Goal: Task Accomplishment & Management: Complete application form

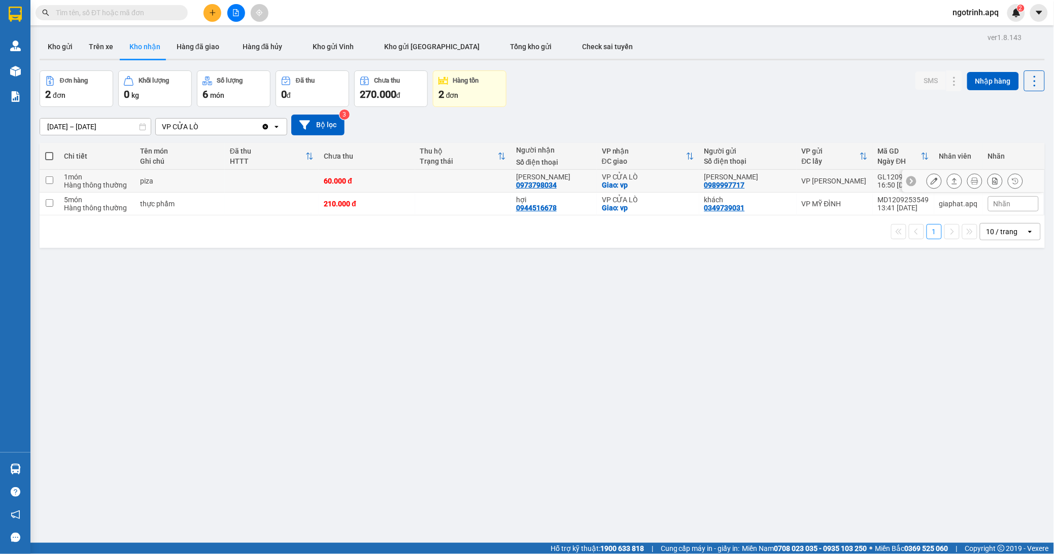
click at [930, 179] on icon at bounding box center [933, 181] width 7 height 7
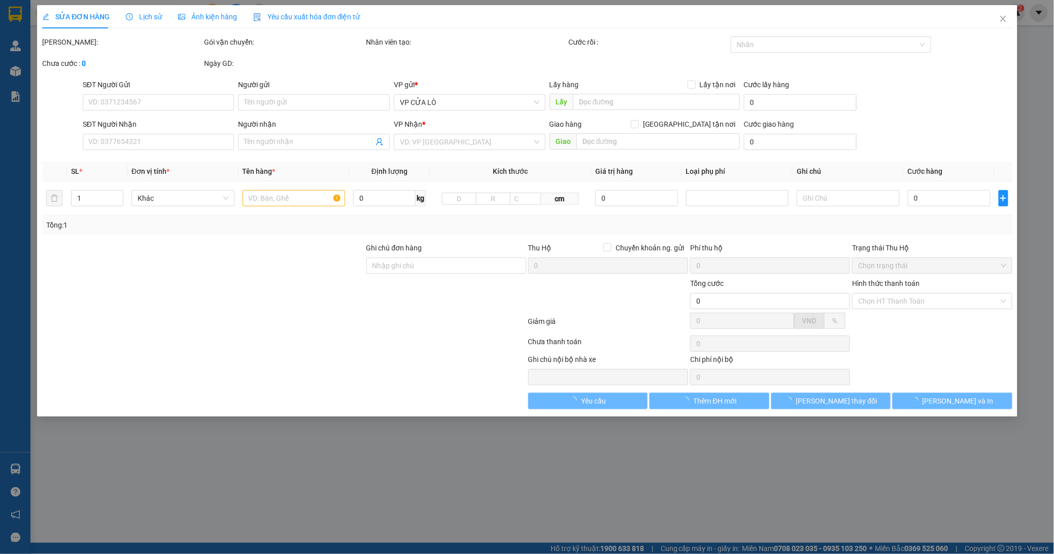
type input "0989997717"
type input "[PERSON_NAME]"
type input "0973798034"
type input "[PERSON_NAME]"
checkbox input "true"
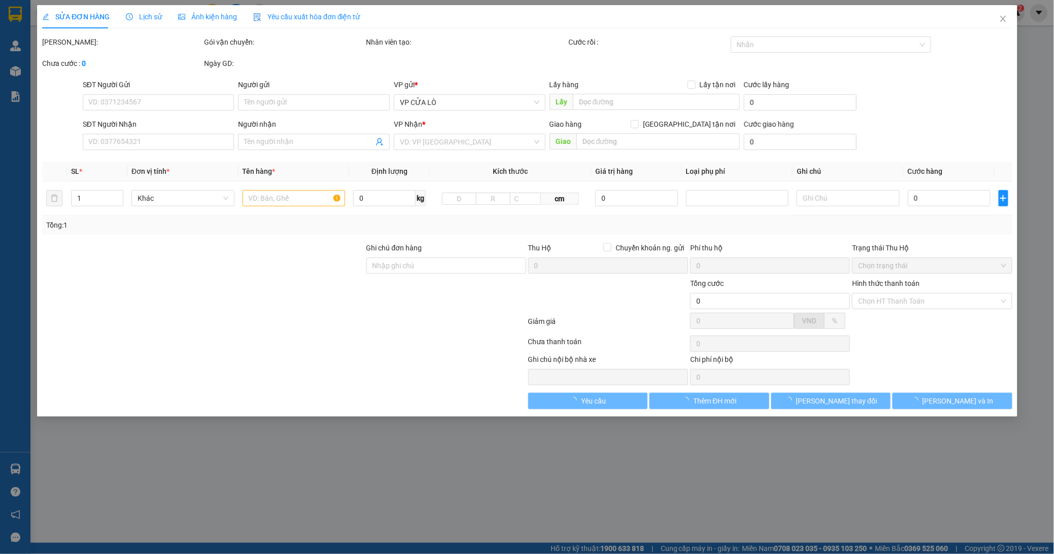
type input "vp"
type input "60.000"
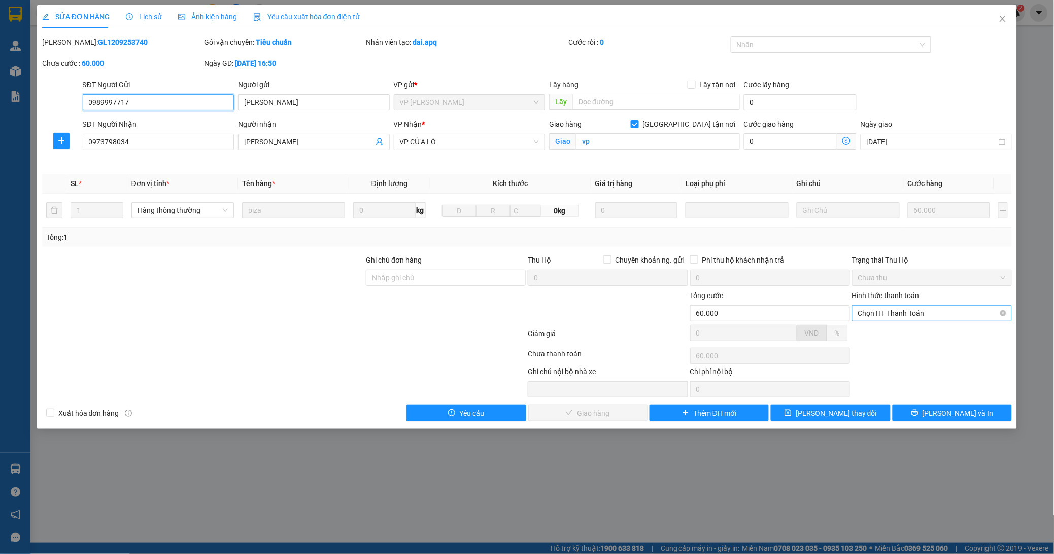
click at [875, 311] on span "Chọn HT Thanh Toán" at bounding box center [932, 313] width 148 height 15
drag, startPoint x: 874, startPoint y: 325, endPoint x: 864, endPoint y: 343, distance: 20.9
click at [873, 327] on div "Total Paid Fee 0 Total UnPaid Fee 60.000 Cash Collection Total Fee Mã ĐH: GL120…" at bounding box center [527, 229] width 970 height 385
click at [930, 311] on span "Chọn HT Thanh Toán" at bounding box center [932, 313] width 148 height 15
click at [887, 335] on div "Tại văn phòng" at bounding box center [932, 333] width 148 height 11
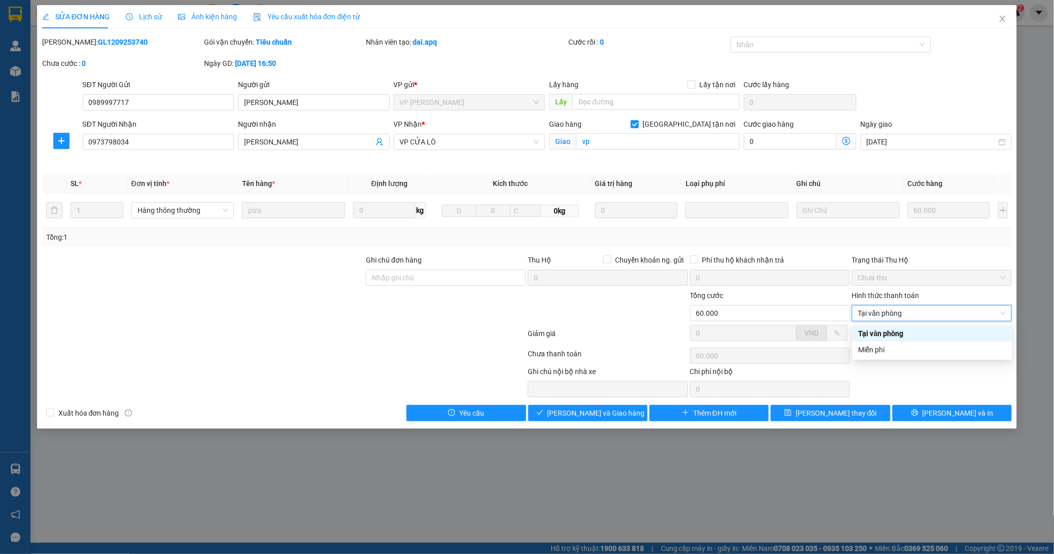
type input "0"
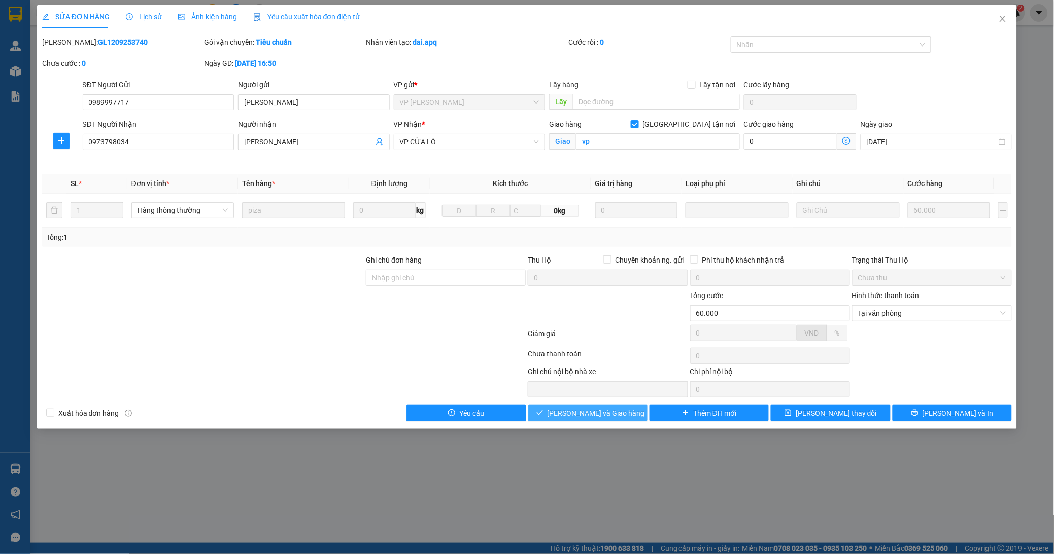
drag, startPoint x: 586, startPoint y: 409, endPoint x: 915, endPoint y: 295, distance: 347.5
click at [588, 409] on span "[PERSON_NAME] và Giao hàng" at bounding box center [595, 413] width 97 height 11
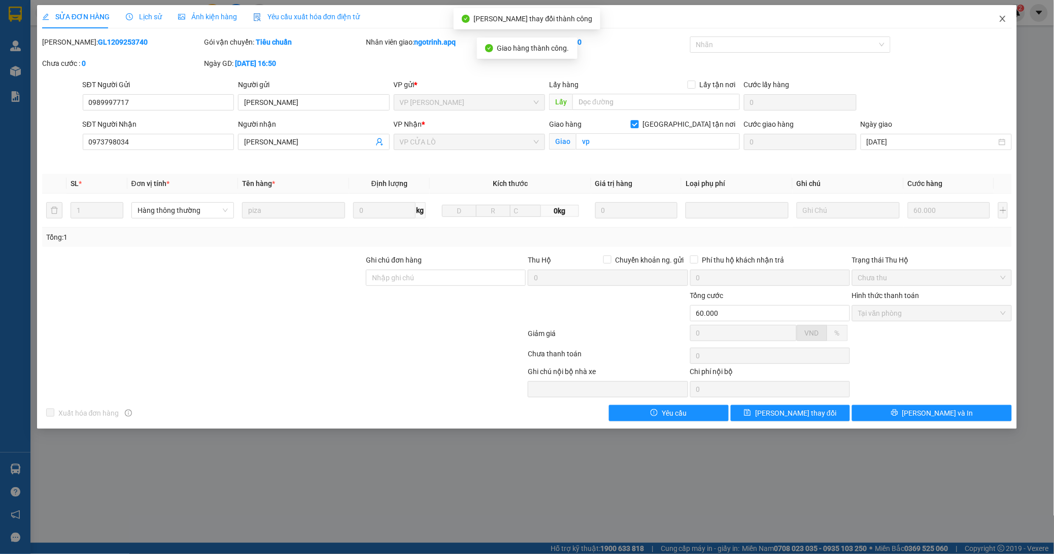
click at [1003, 16] on icon "close" at bounding box center [1002, 19] width 8 height 8
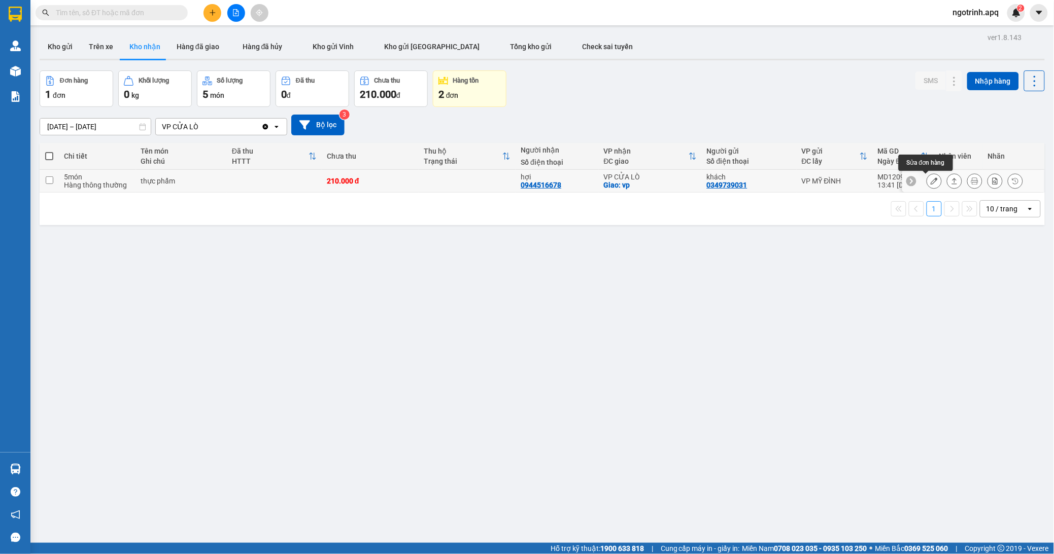
click at [930, 181] on icon at bounding box center [933, 181] width 7 height 7
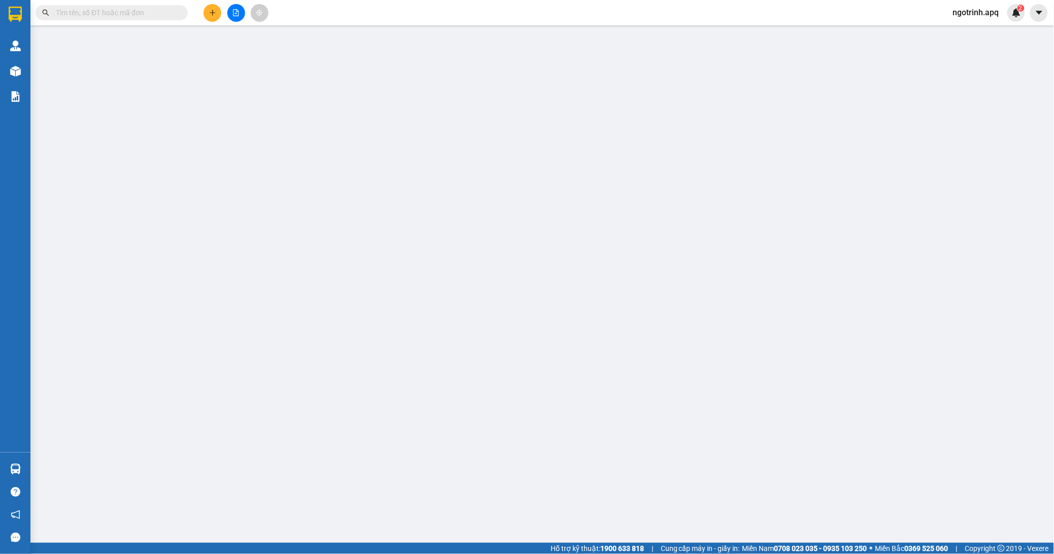
type input "0349739031"
type input "khách"
type input "0944516678"
type input "hợi"
checkbox input "true"
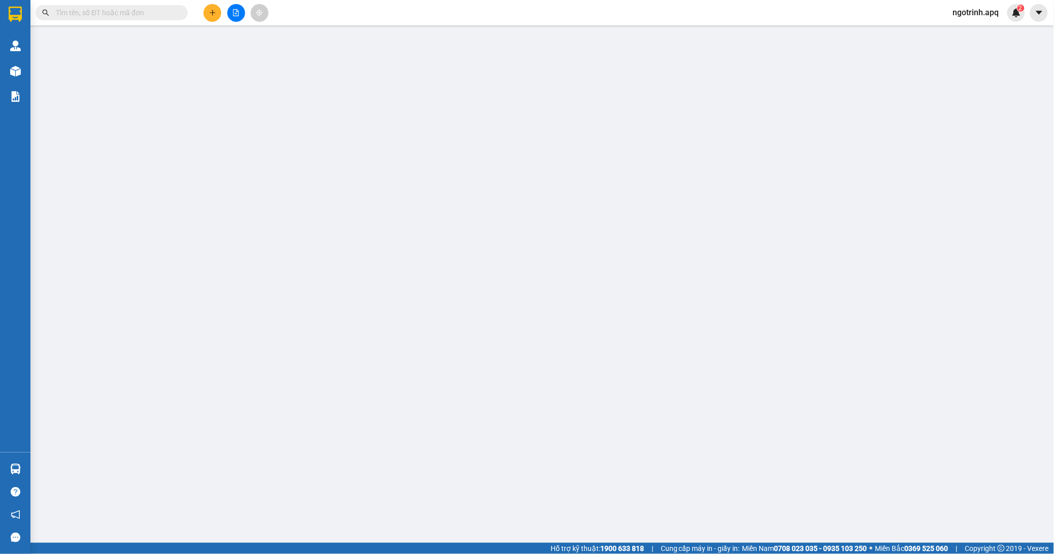
type input "vp"
type input "210.000"
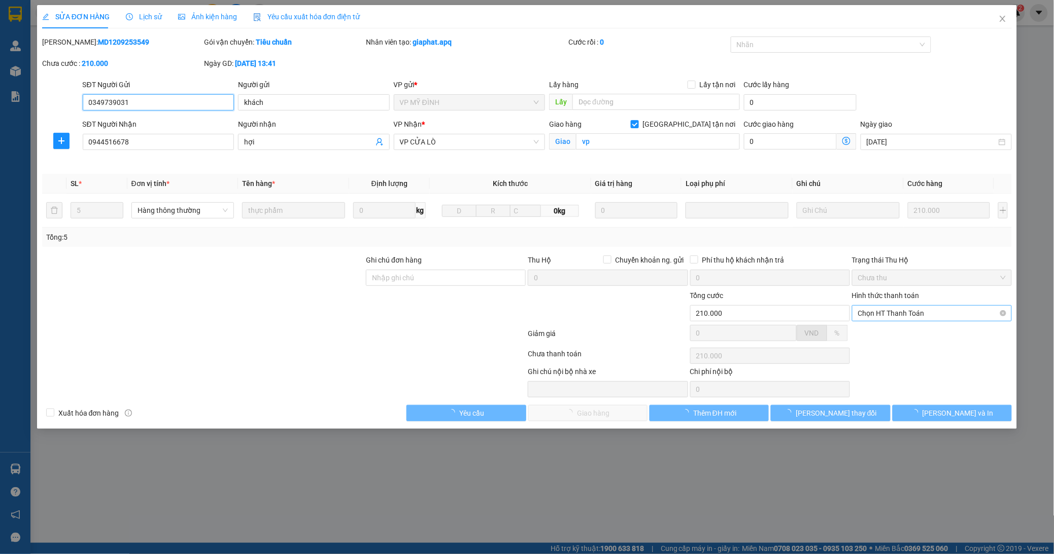
click at [922, 312] on span "Chọn HT Thanh Toán" at bounding box center [932, 313] width 148 height 15
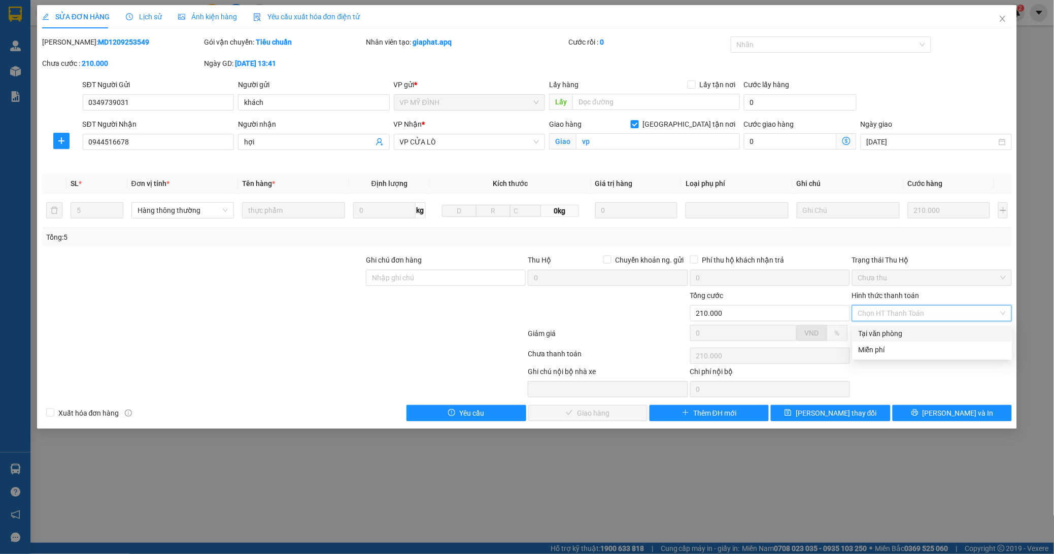
click at [886, 329] on div "Tại văn phòng" at bounding box center [932, 333] width 148 height 11
type input "0"
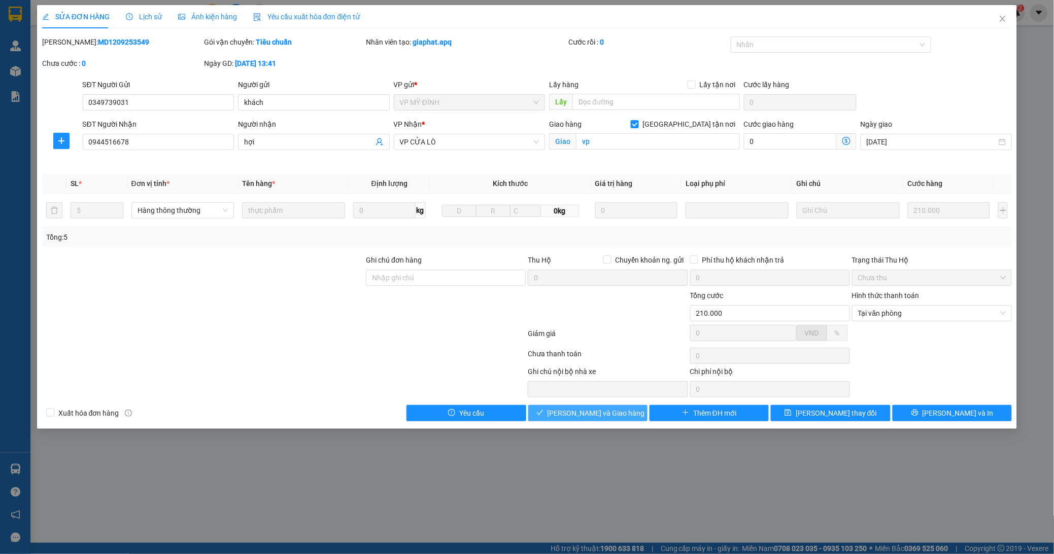
click at [581, 413] on span "[PERSON_NAME] và Giao hàng" at bounding box center [595, 413] width 97 height 11
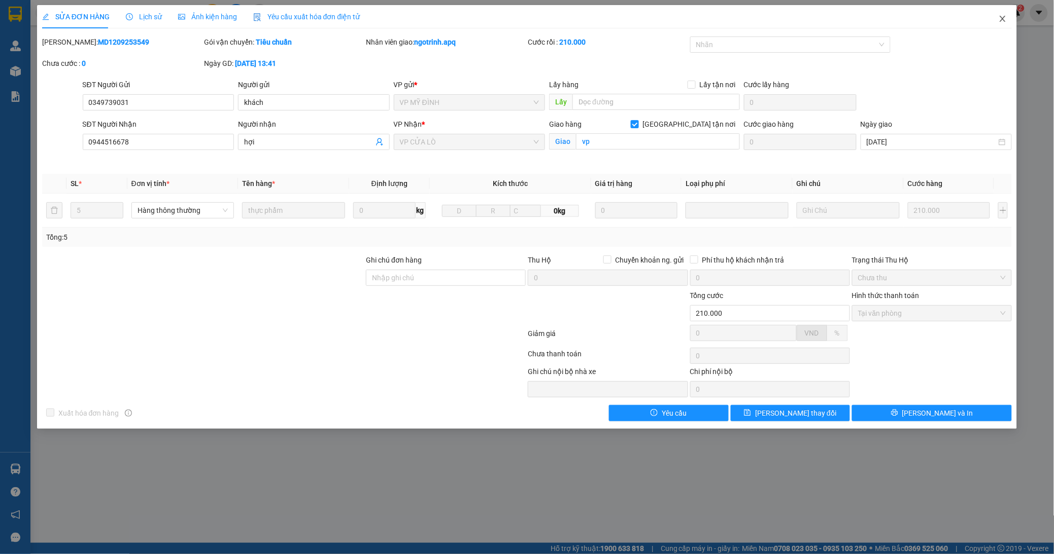
click at [1006, 12] on span "Close" at bounding box center [1002, 19] width 28 height 28
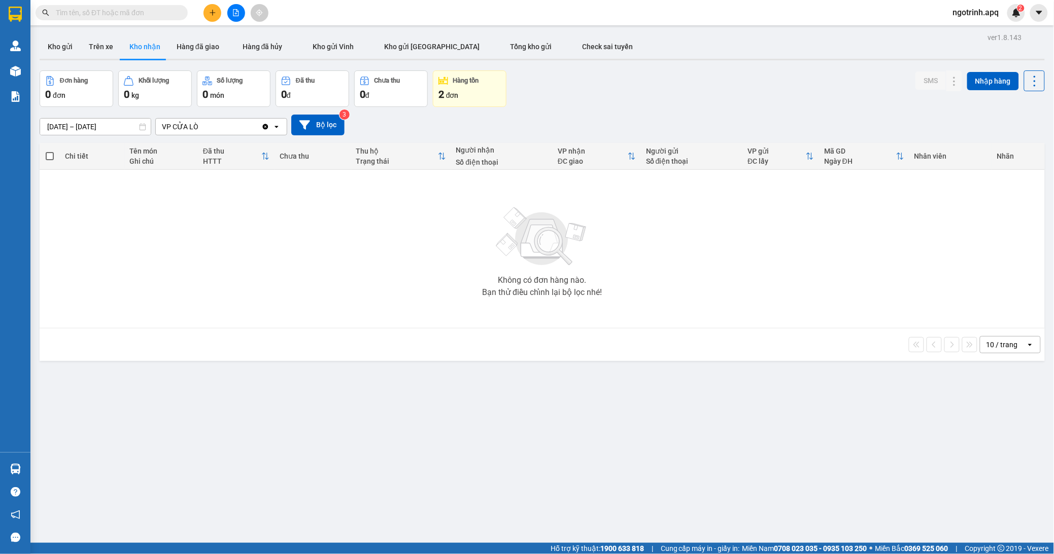
click at [458, 100] on div "2 đơn" at bounding box center [469, 94] width 62 height 14
